Goal: Find specific page/section: Find specific page/section

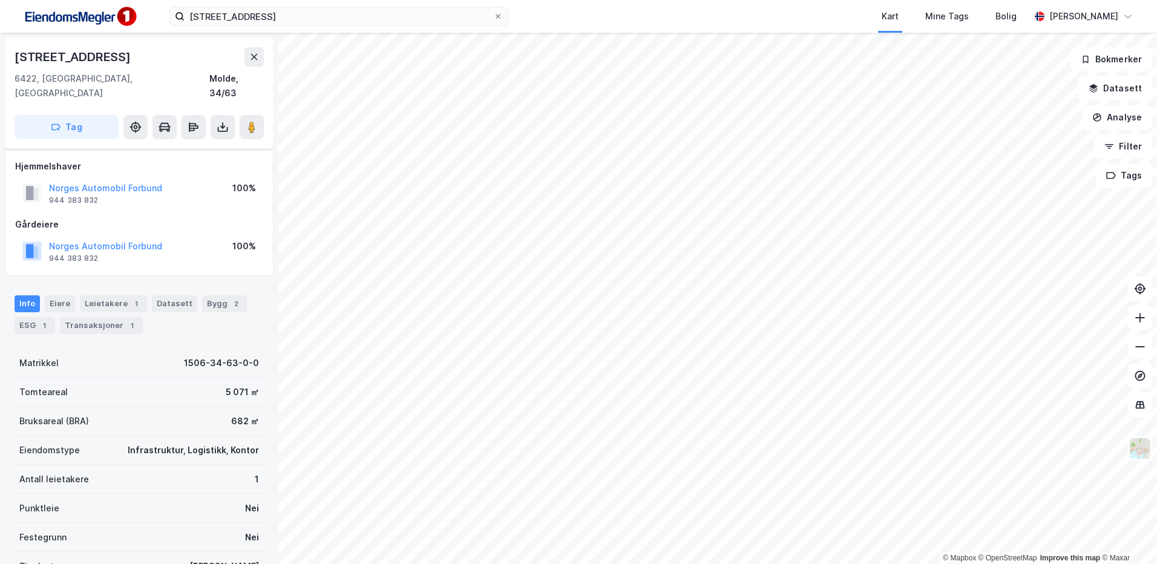
scroll to position [61, 0]
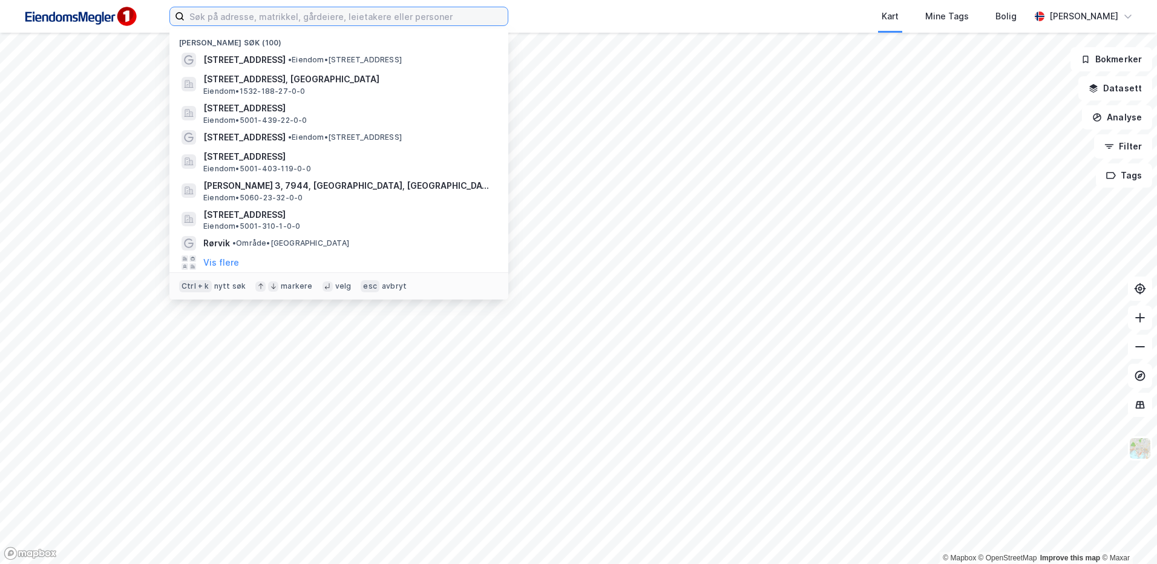
click at [342, 19] on input at bounding box center [346, 16] width 323 height 18
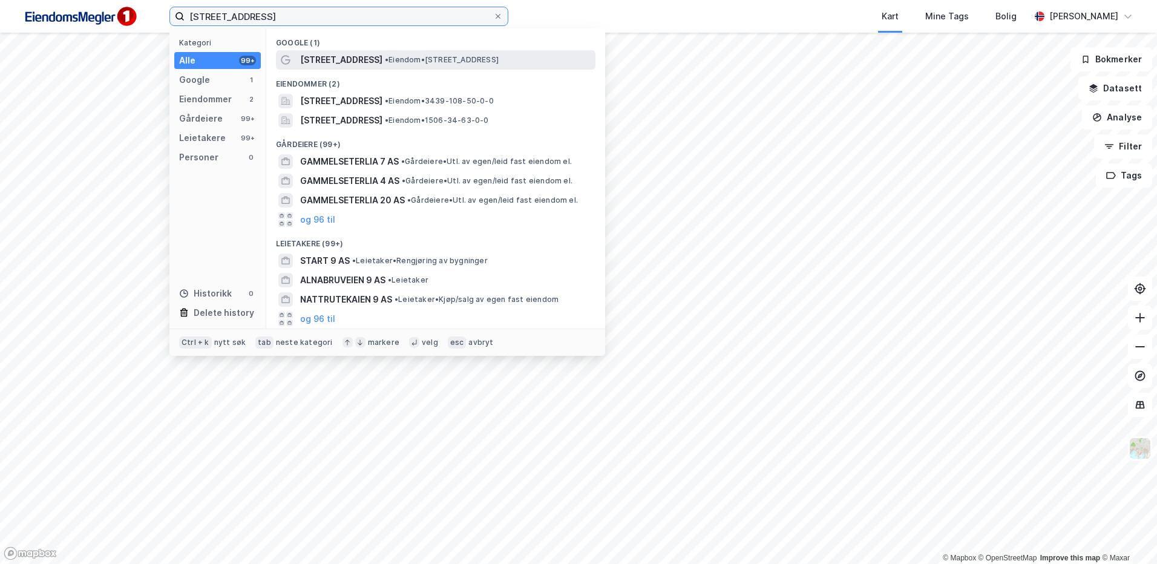
type input "[STREET_ADDRESS]"
click at [411, 60] on span "• Eiendom • [STREET_ADDRESS]" at bounding box center [442, 60] width 114 height 10
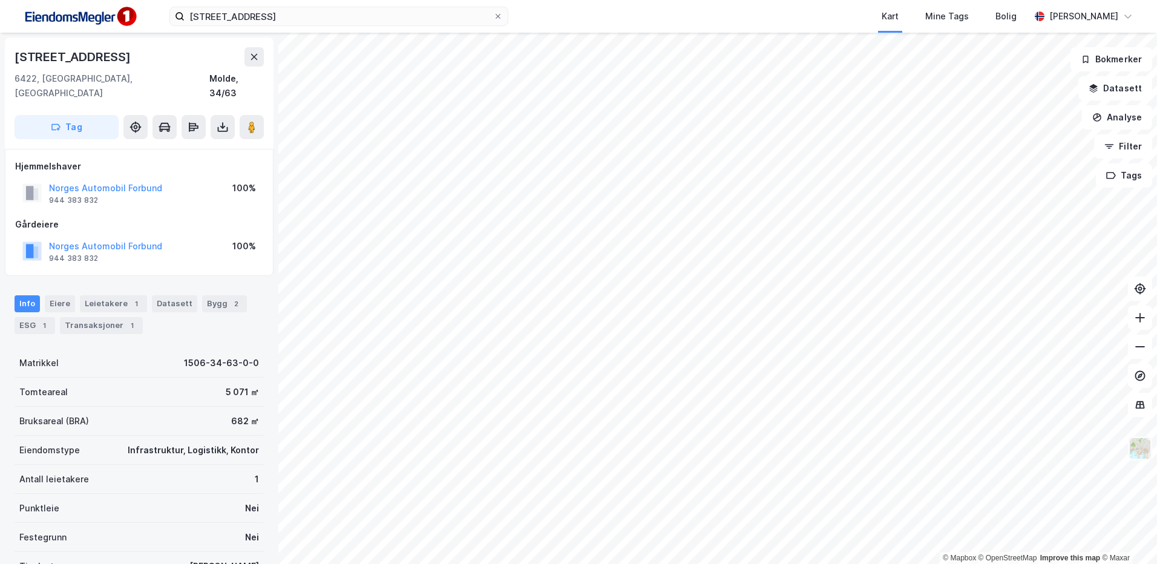
click at [1133, 451] on img at bounding box center [1139, 448] width 23 height 23
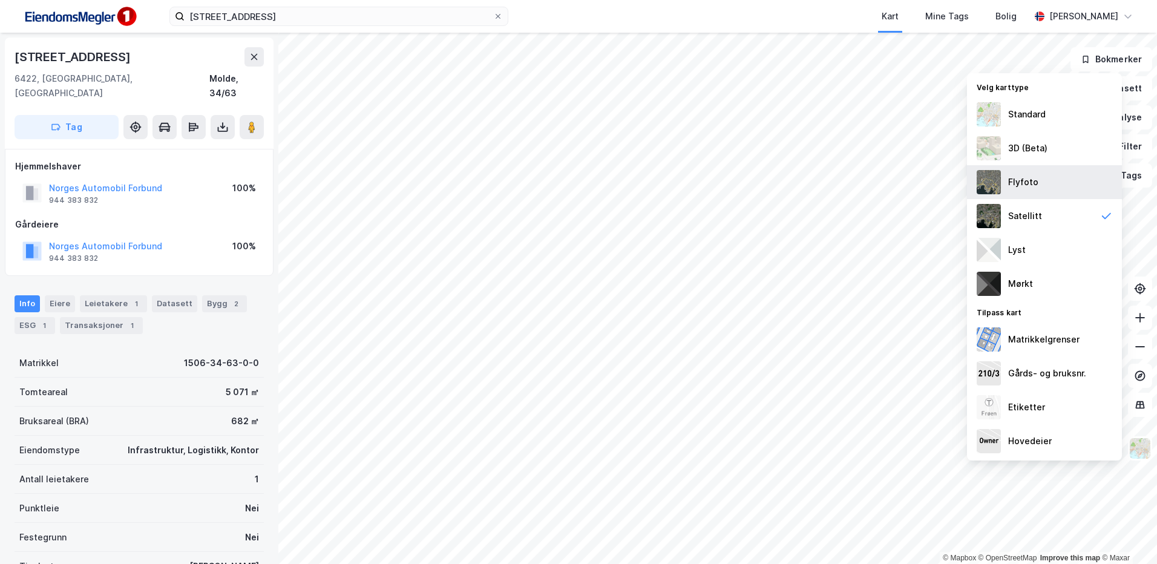
click at [1055, 188] on div "Flyfoto" at bounding box center [1044, 182] width 155 height 34
